Goal: Transaction & Acquisition: Purchase product/service

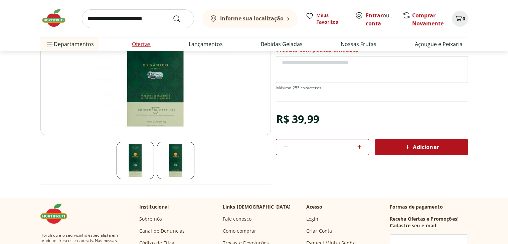
click at [146, 40] on link "Ofertas" at bounding box center [141, 44] width 19 height 8
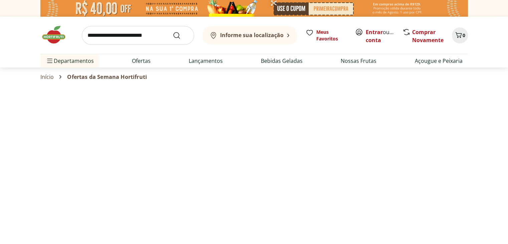
select select "**********"
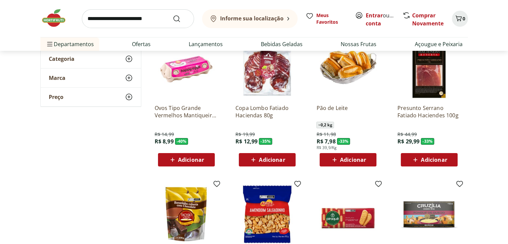
scroll to position [84, 0]
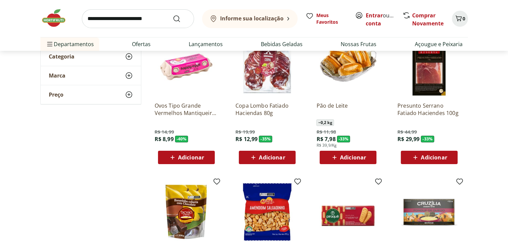
click at [195, 70] on img at bounding box center [186, 64] width 63 height 63
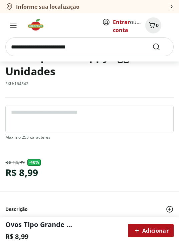
scroll to position [250, 0]
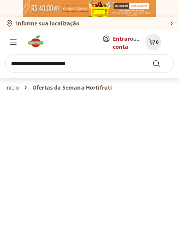
select select "**********"
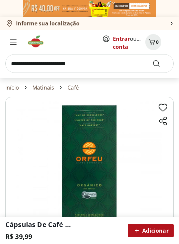
scroll to position [112, 0]
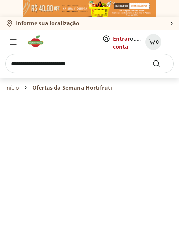
select select "**********"
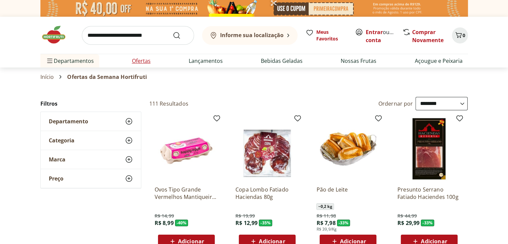
click at [139, 62] on link "Ofertas" at bounding box center [141, 61] width 19 height 8
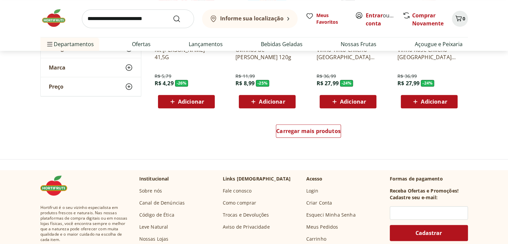
scroll to position [440, 0]
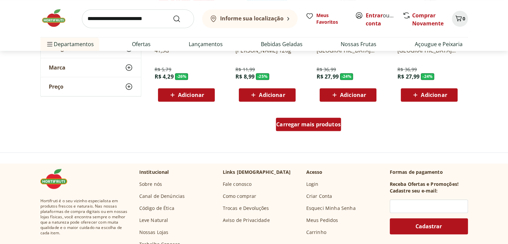
click at [311, 124] on span "Carregar mais produtos" at bounding box center [308, 124] width 64 height 5
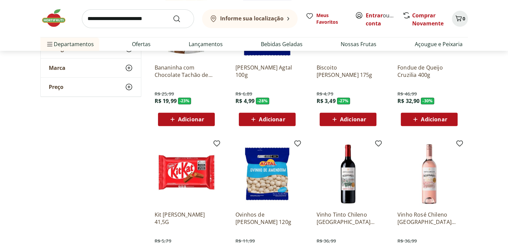
scroll to position [0, 0]
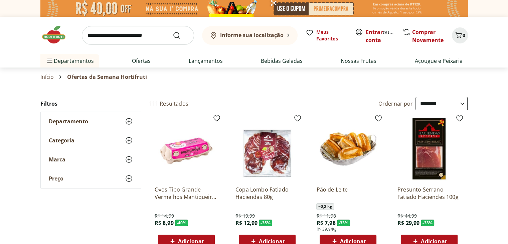
click at [171, 147] on img at bounding box center [186, 148] width 63 height 63
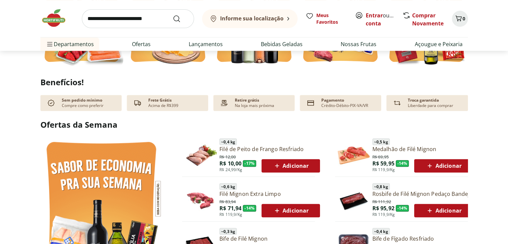
scroll to position [323, 0]
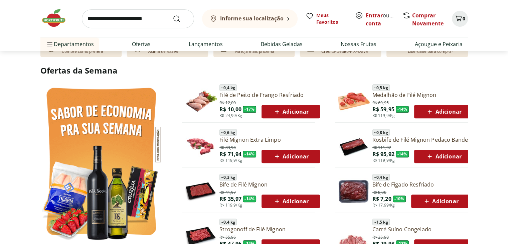
click at [261, 95] on link "Filé de Peito de Frango Resfriado" at bounding box center [269, 94] width 100 height 7
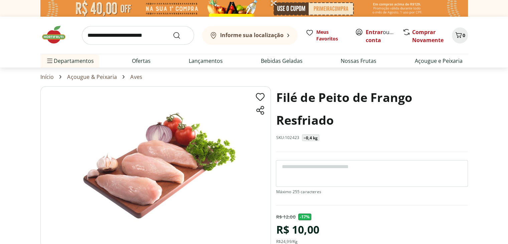
click at [481, 36] on div "Informe sua localização Meus Favoritos Entrar ou Criar conta Comprar Novamente …" at bounding box center [254, 42] width 454 height 51
